Goal: Find specific page/section

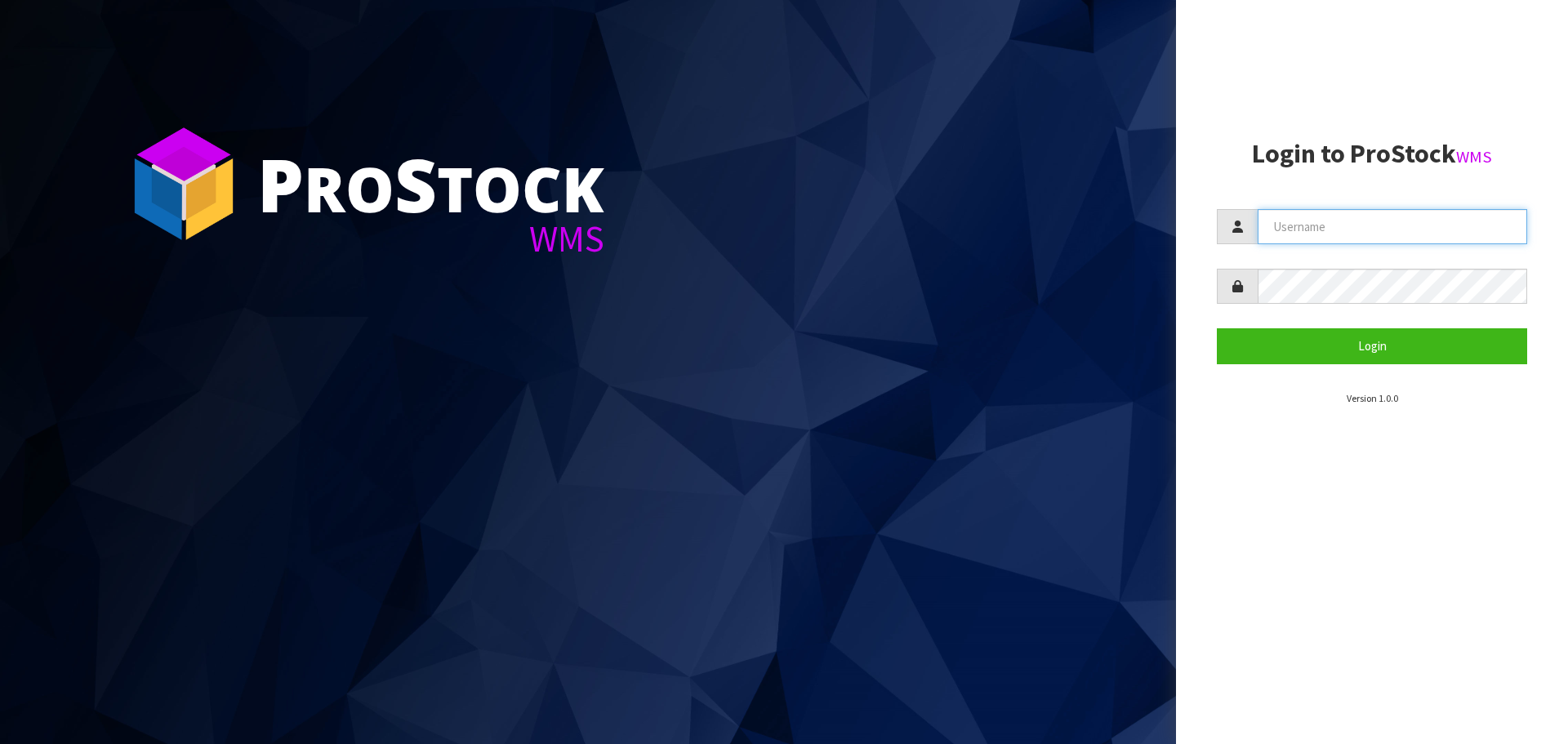
click at [1362, 232] on input "text" at bounding box center [1392, 227] width 269 height 35
type input "PACIFICBIOLOGICS"
click at [1217, 329] on button "Login" at bounding box center [1372, 346] width 310 height 35
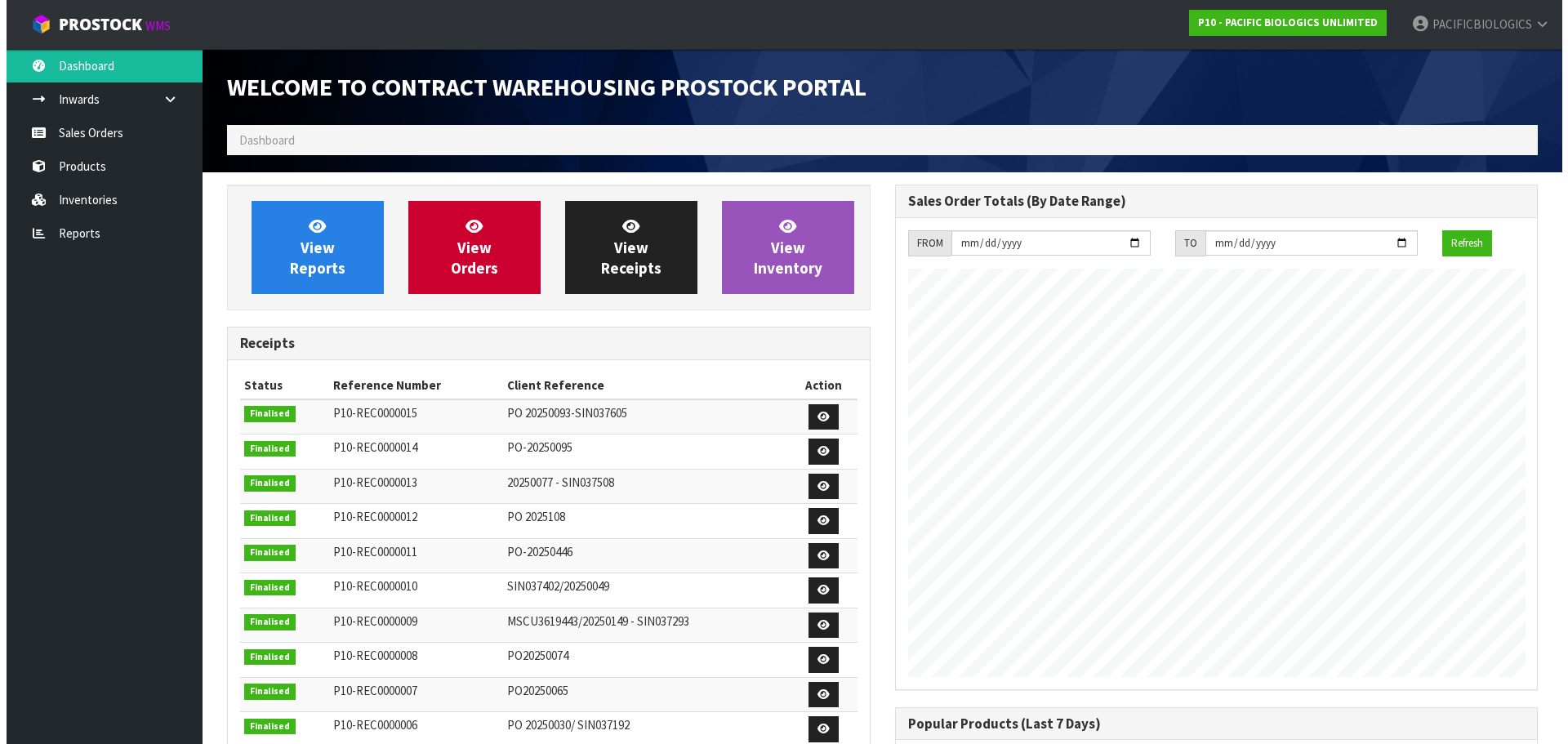
scroll to position [801, 667]
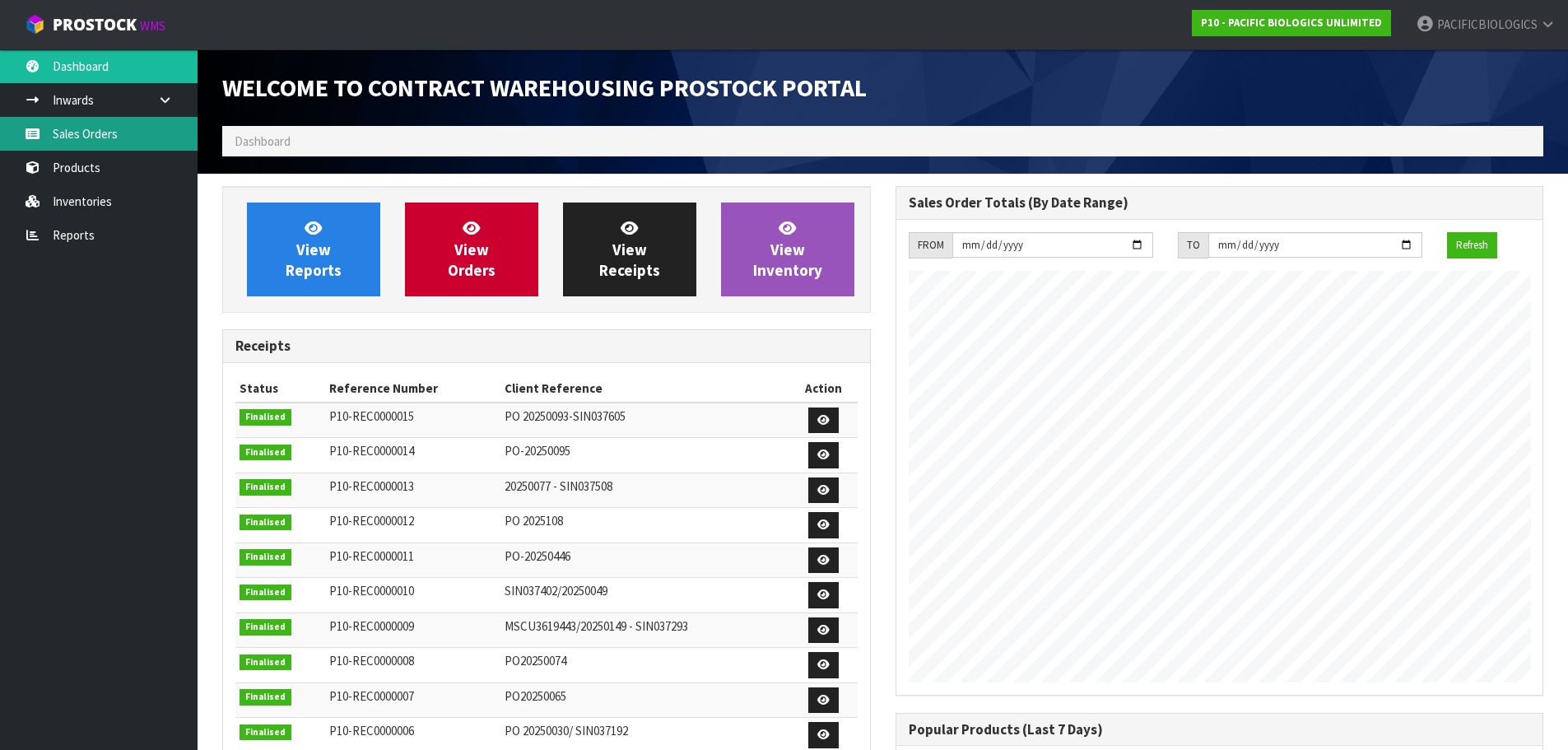
click at [97, 139] on link "Sales Orders" at bounding box center [98, 134] width 197 height 34
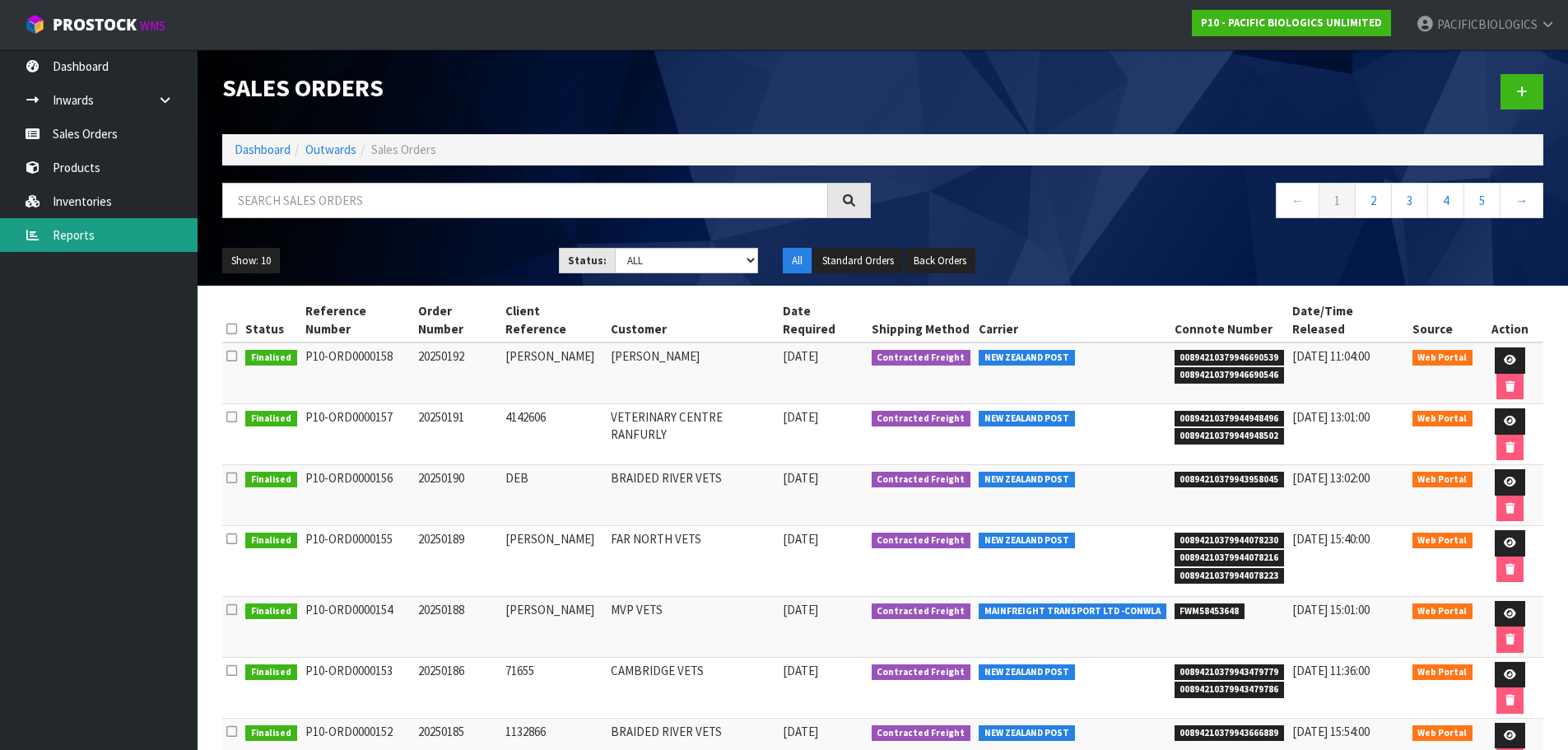
click at [76, 231] on link "Reports" at bounding box center [98, 235] width 197 height 34
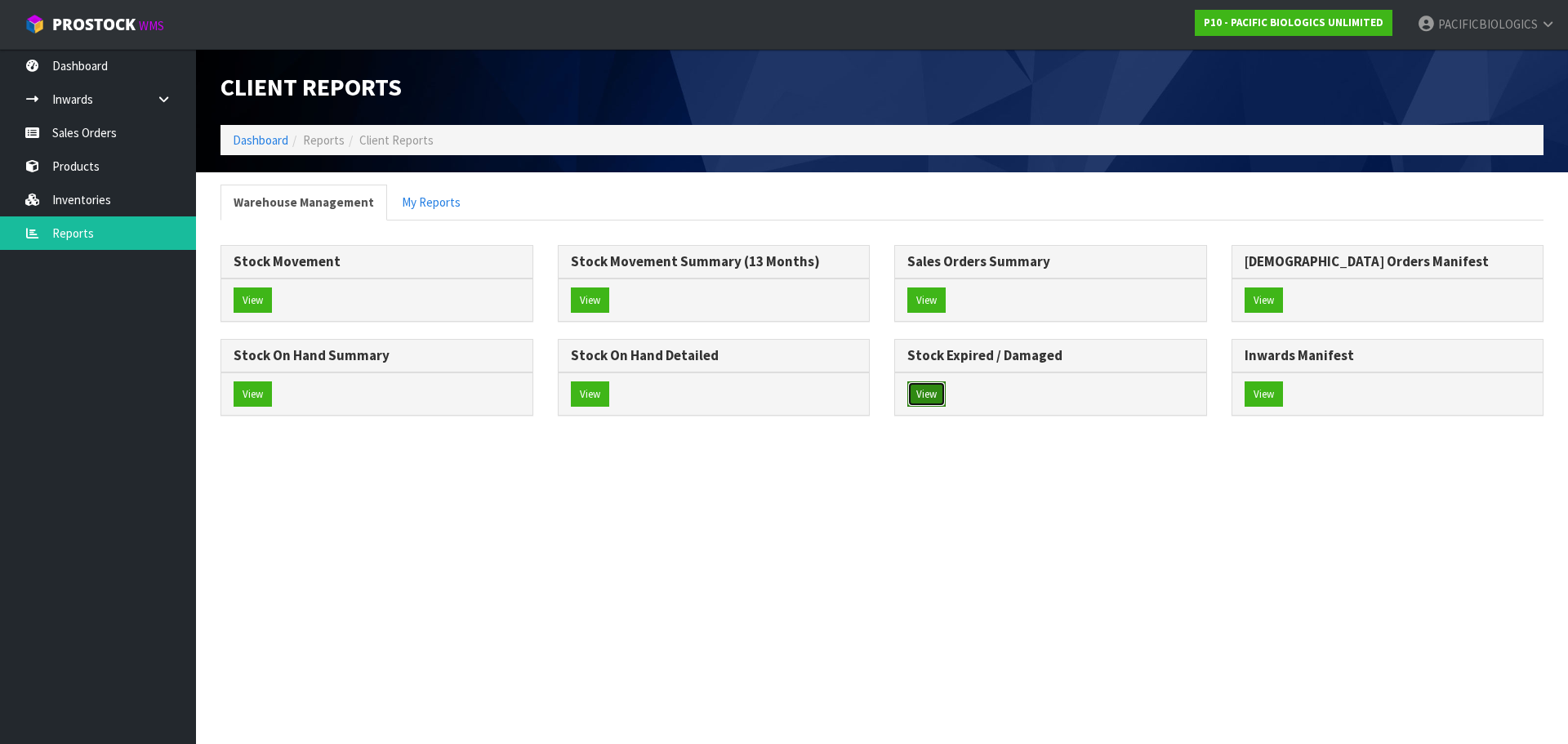
click at [929, 395] on button "View" at bounding box center [927, 394] width 38 height 26
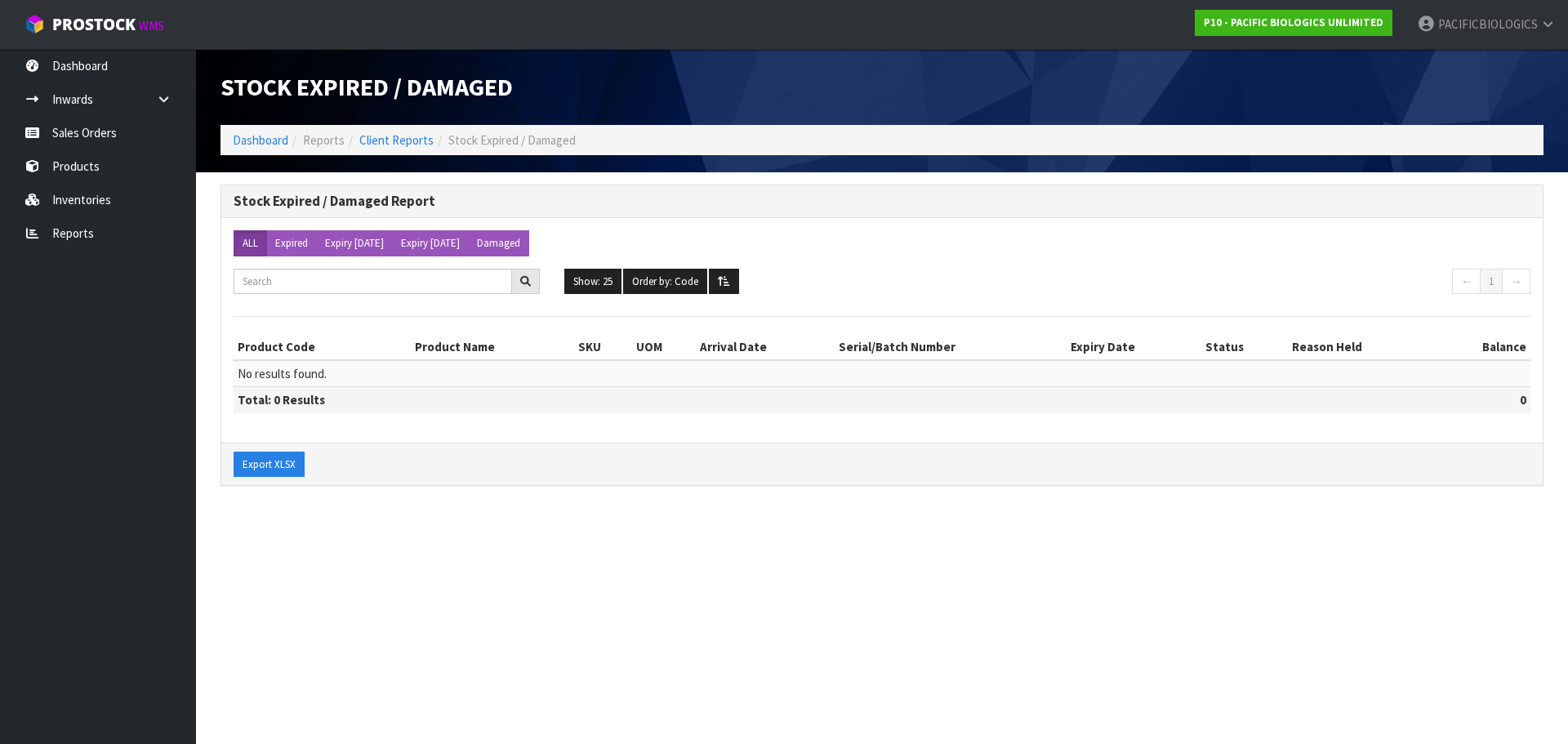
click at [524, 283] on icon at bounding box center [525, 281] width 11 height 11
click at [460, 243] on button "Expiry [DATE]" at bounding box center [430, 243] width 77 height 26
